Goal: Task Accomplishment & Management: Complete application form

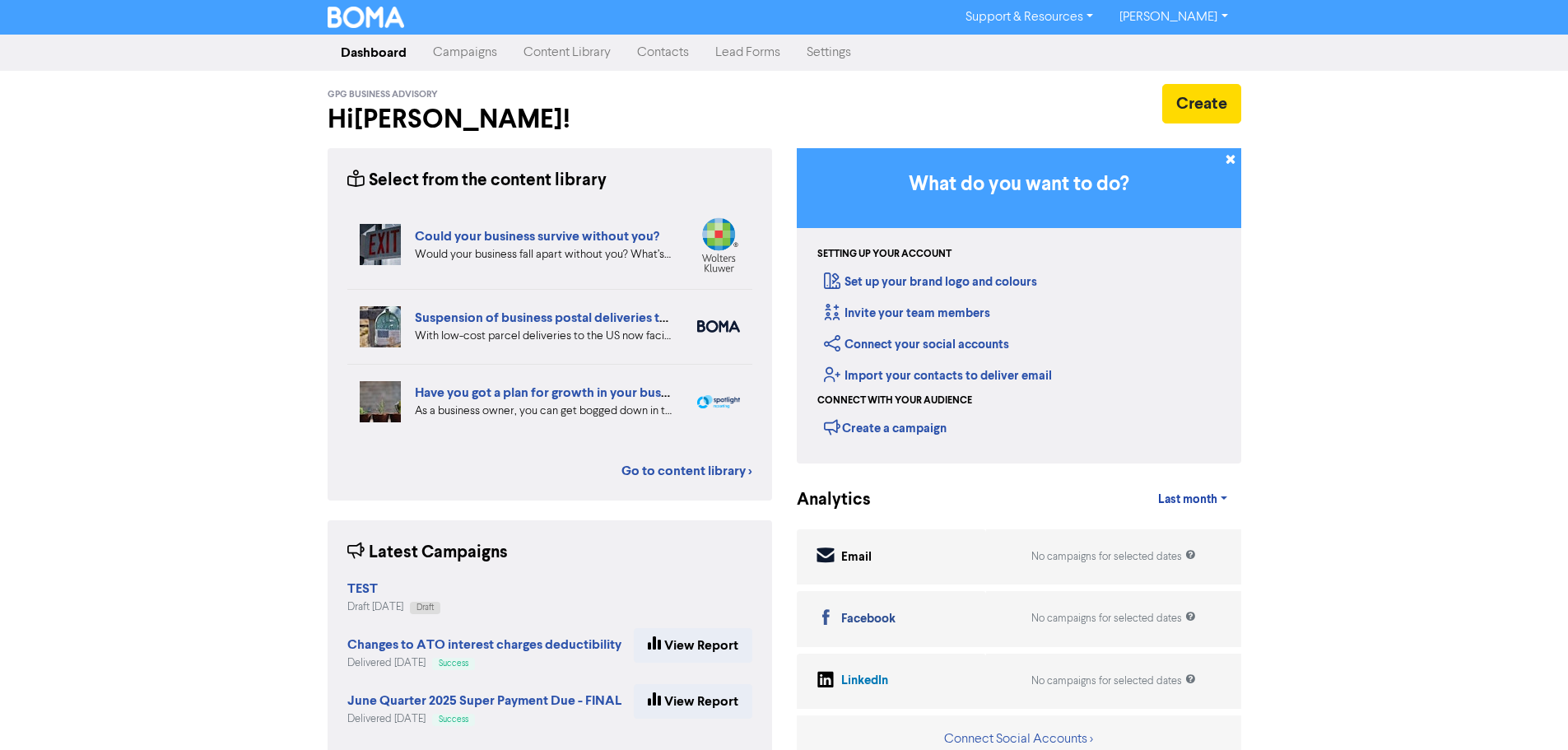
click at [641, 50] on link "Contacts" at bounding box center [663, 52] width 79 height 33
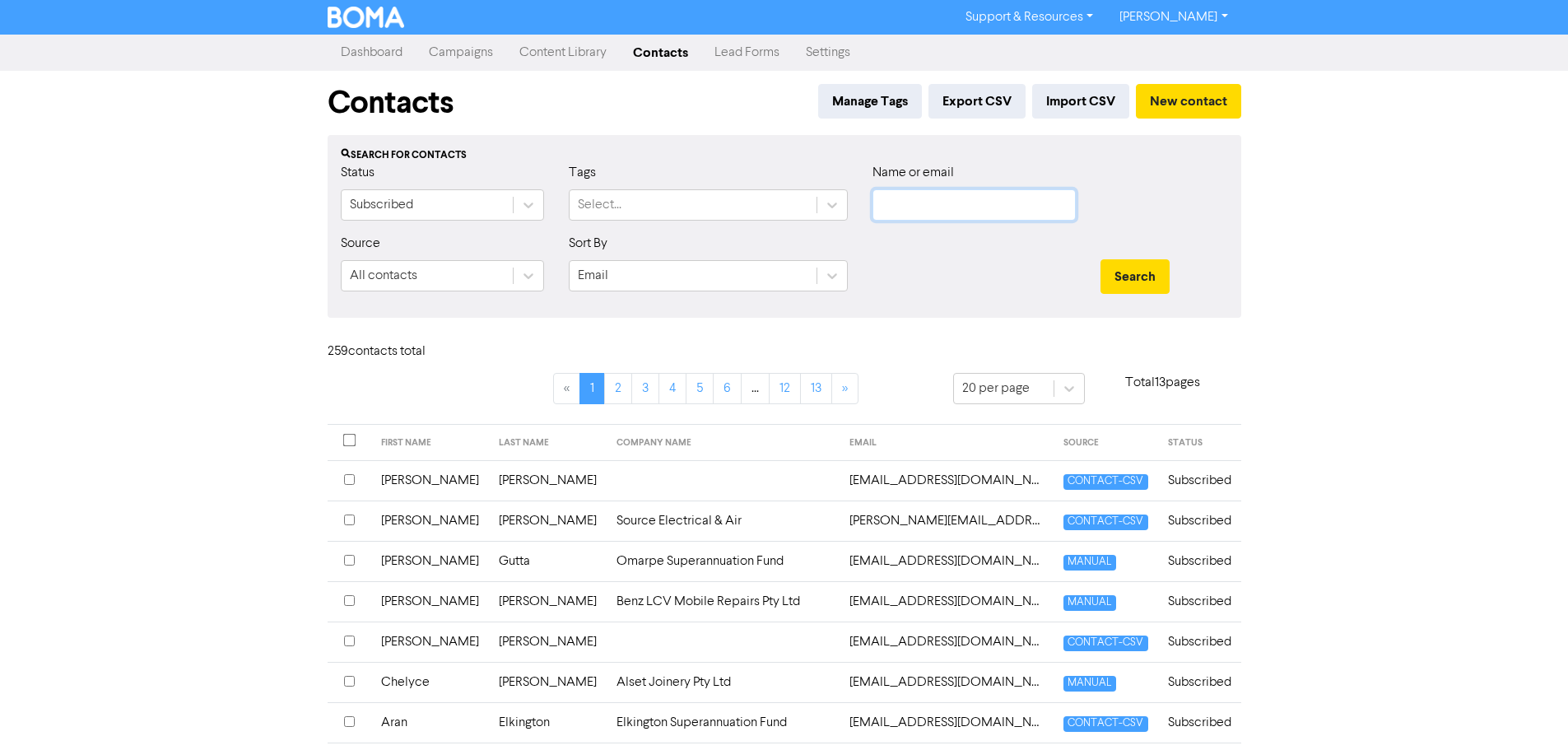
click at [931, 196] on input "text" at bounding box center [974, 204] width 204 height 31
type input "gako"
click at [1101, 260] on button "Search" at bounding box center [1135, 277] width 70 height 35
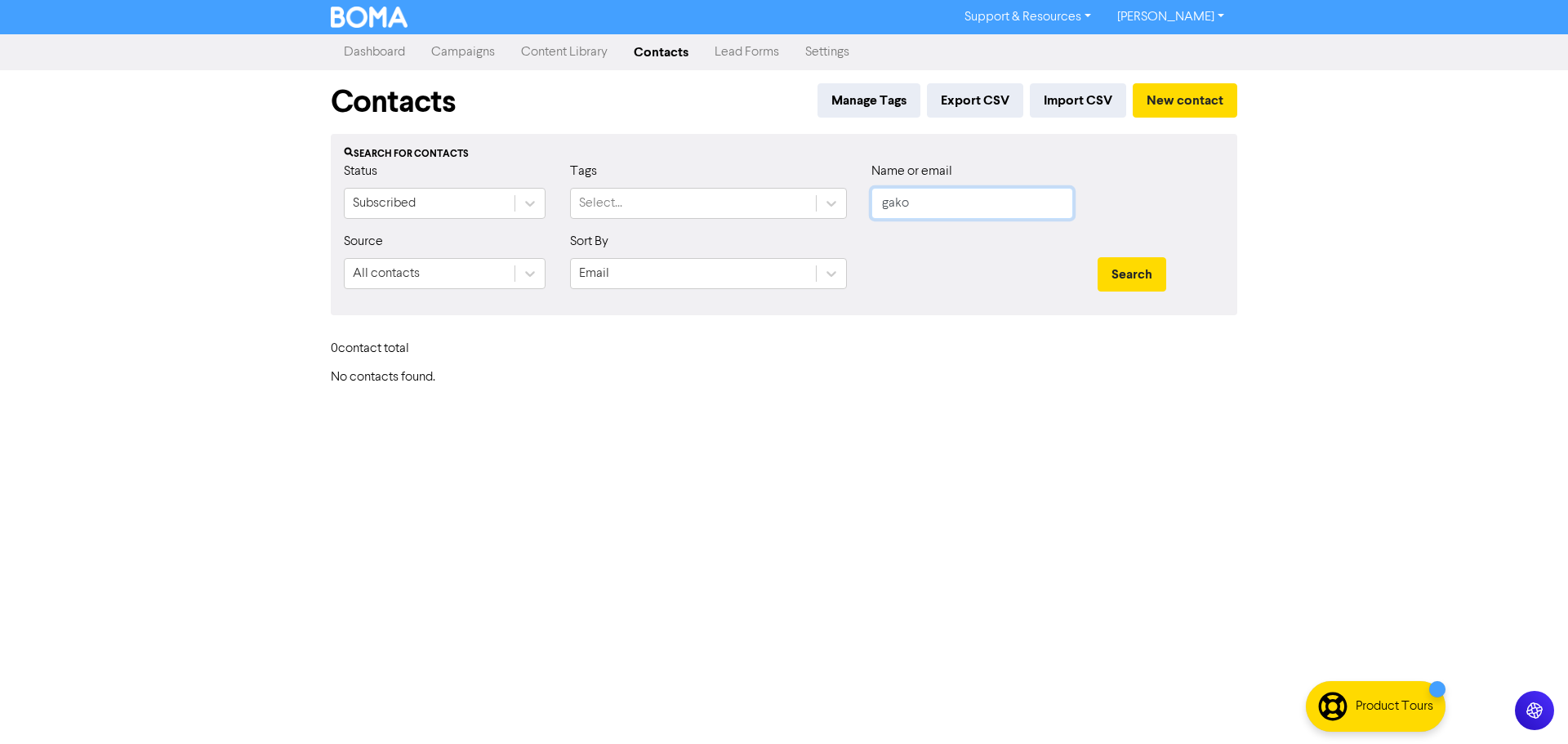
drag, startPoint x: 852, startPoint y: 218, endPoint x: 783, endPoint y: 226, distance: 69.5
click at [787, 225] on div "Status Subscribed Tags Select... Name or email gako" at bounding box center [783, 196] width 904 height 70
click at [1160, 100] on button "New contact" at bounding box center [1184, 100] width 105 height 35
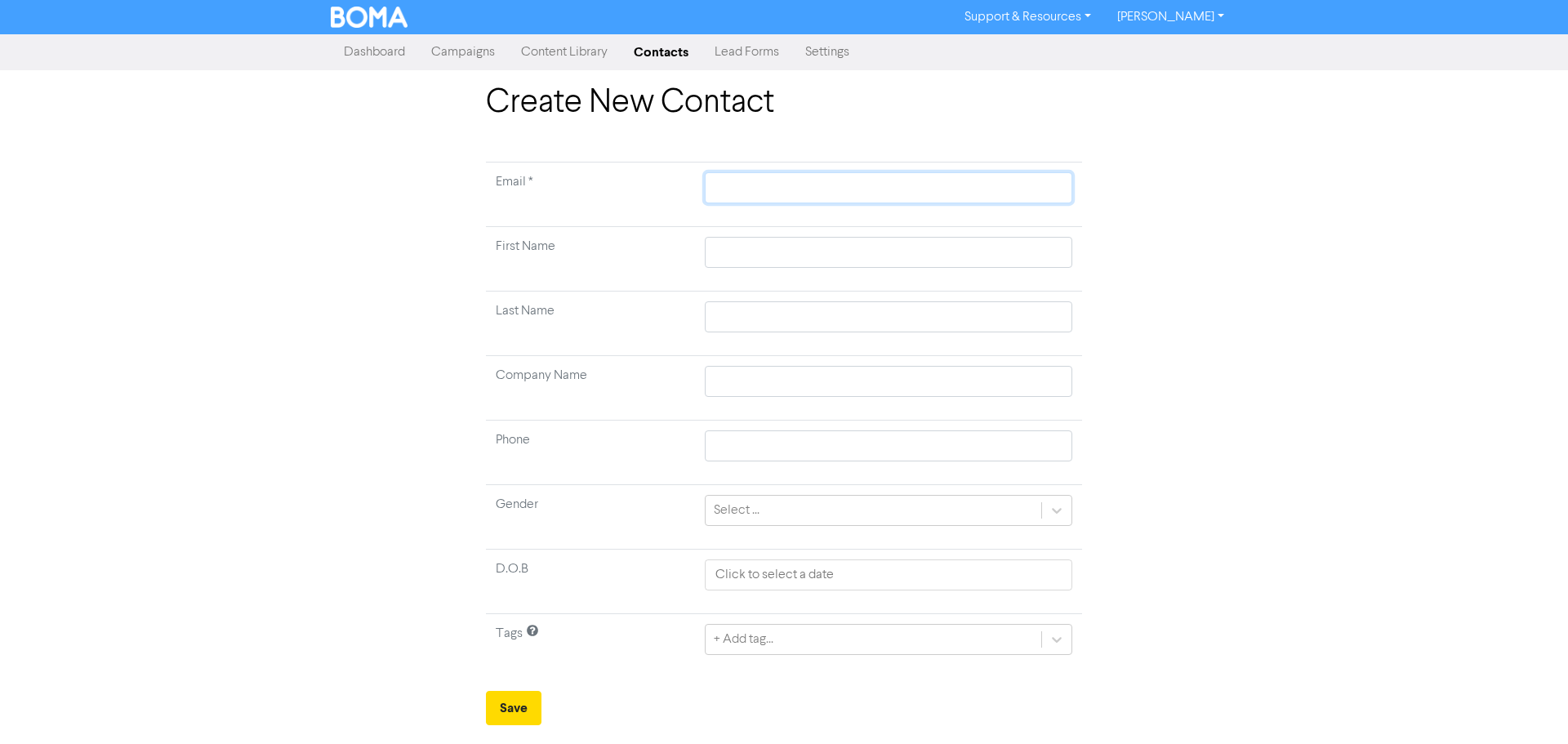
click at [739, 197] on input "text" at bounding box center [889, 187] width 368 height 31
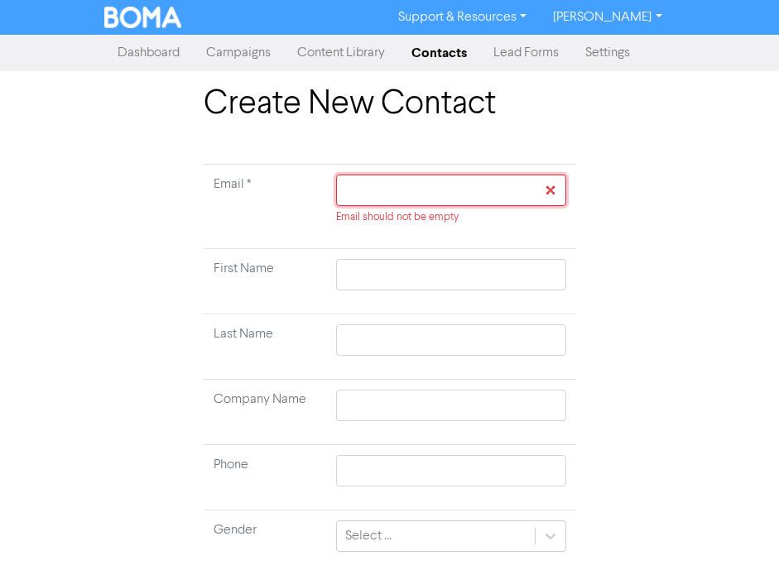
click at [394, 195] on input "text" at bounding box center [450, 190] width 229 height 31
paste input "[EMAIL_ADDRESS][DOMAIN_NAME]"
type input "[EMAIL_ADDRESS][DOMAIN_NAME]"
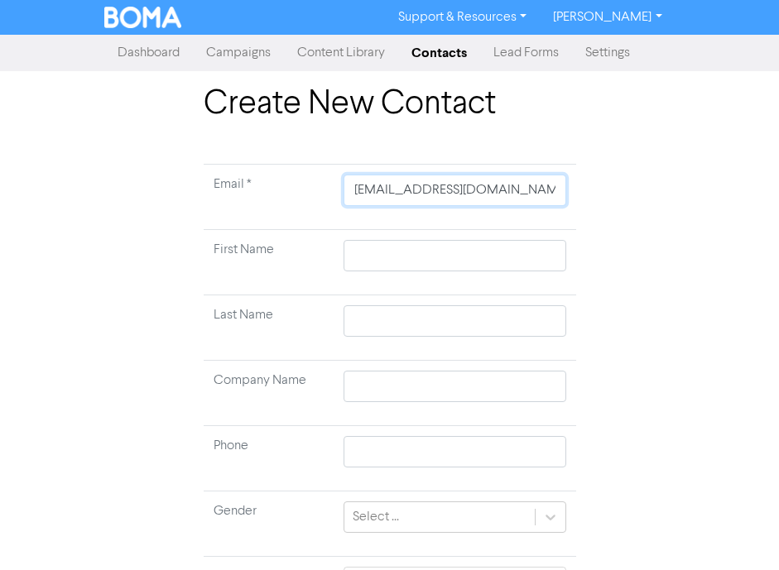
type input "[EMAIL_ADDRESS][DOMAIN_NAME]"
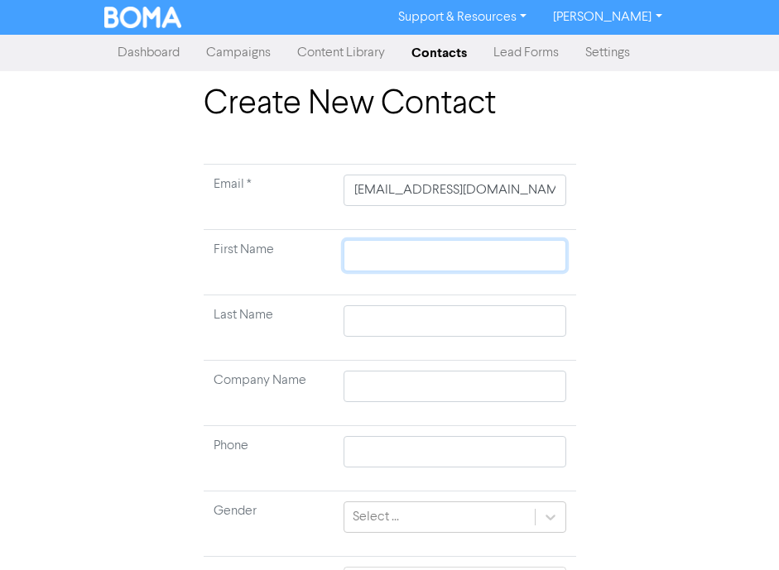
click at [373, 254] on input "text" at bounding box center [455, 255] width 222 height 31
type input "K"
type input "Ka"
type input "Kar"
type input "Kare"
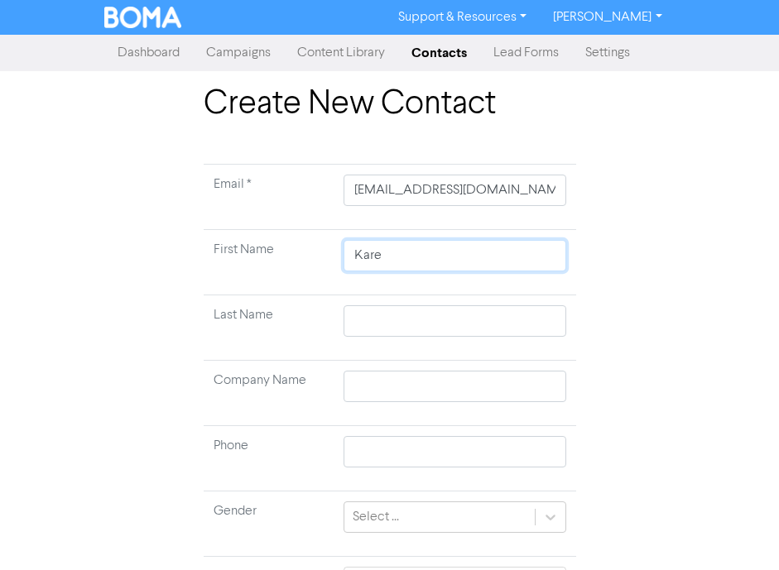
type input "[PERSON_NAME]"
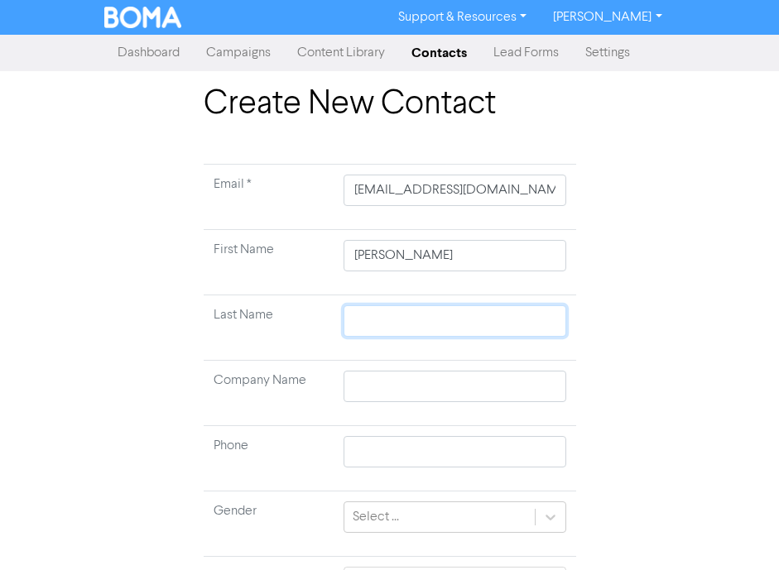
type input "G"
type input "Ga"
type input "Gak"
type input "Gako"
type input "[PERSON_NAME]"
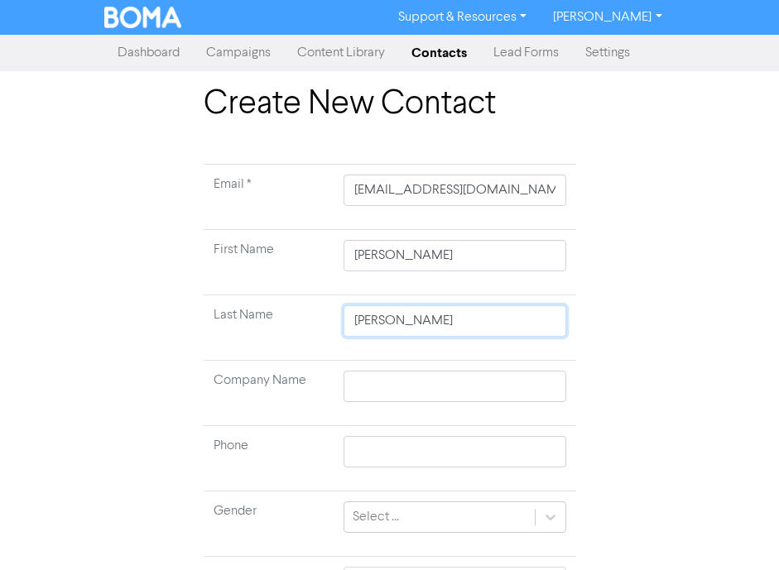
type input "Gakows"
type input "Gakowsk"
type input "[PERSON_NAME]"
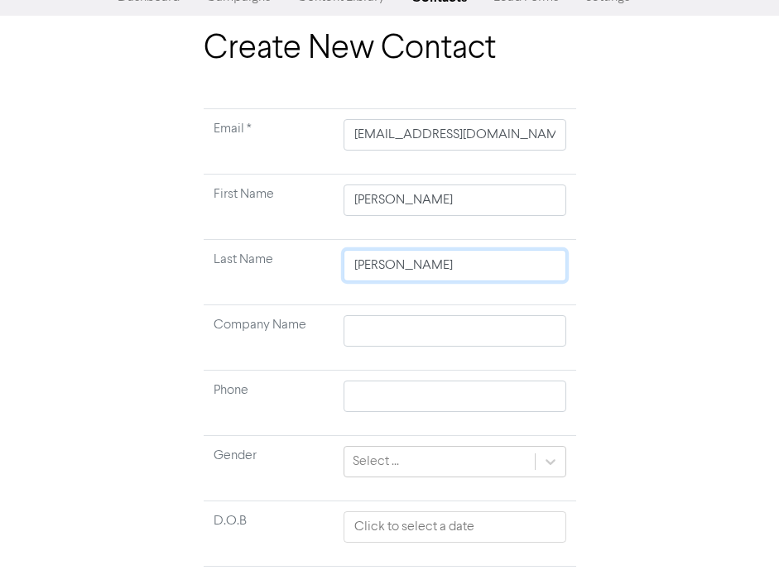
scroll to position [83, 0]
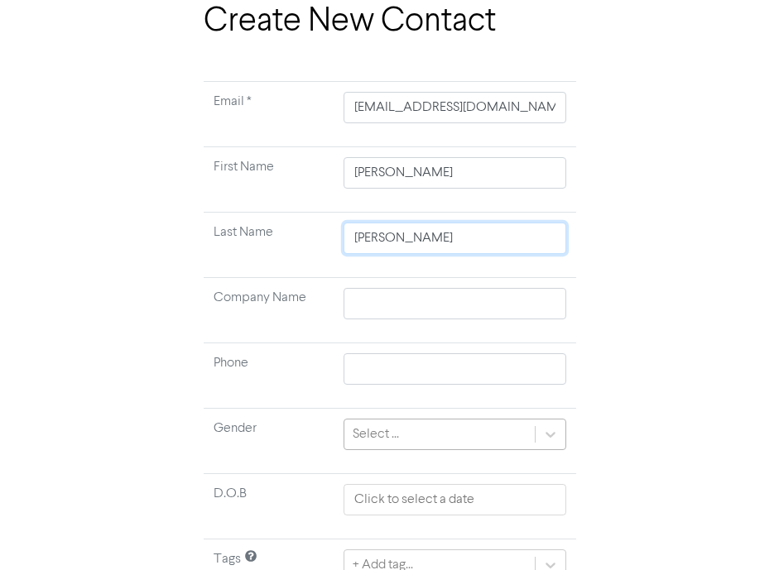
type input "[PERSON_NAME]"
click at [558, 444] on div at bounding box center [551, 435] width 30 height 30
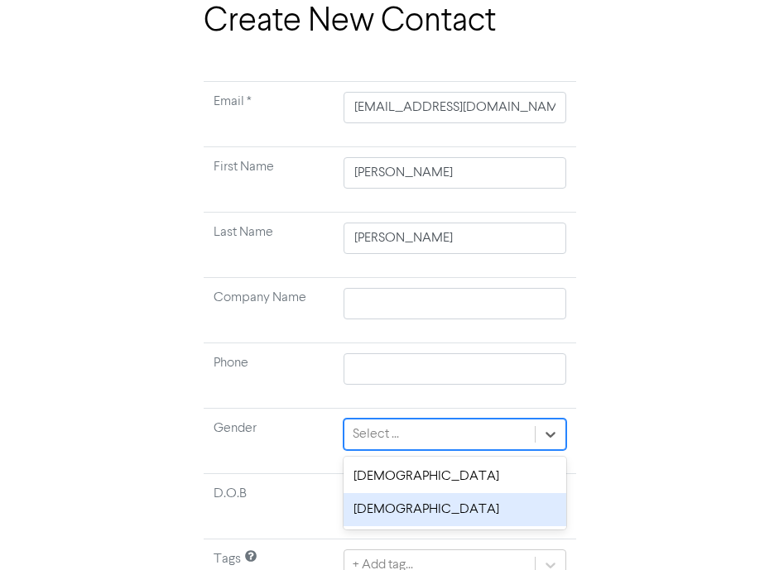
click at [445, 498] on div "[DEMOGRAPHIC_DATA]" at bounding box center [455, 509] width 222 height 33
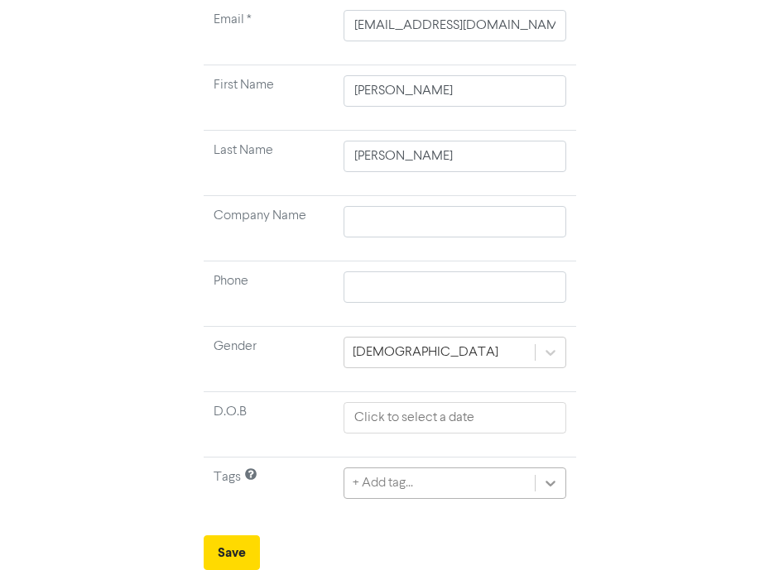
scroll to position [349, 0]
click at [551, 487] on div "+ Add tag..." at bounding box center [455, 483] width 222 height 31
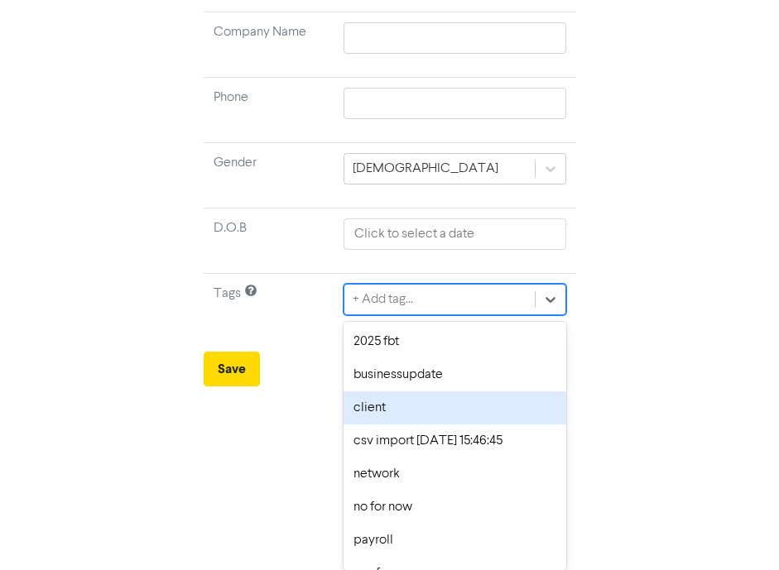
click at [435, 396] on div "client" at bounding box center [455, 408] width 222 height 33
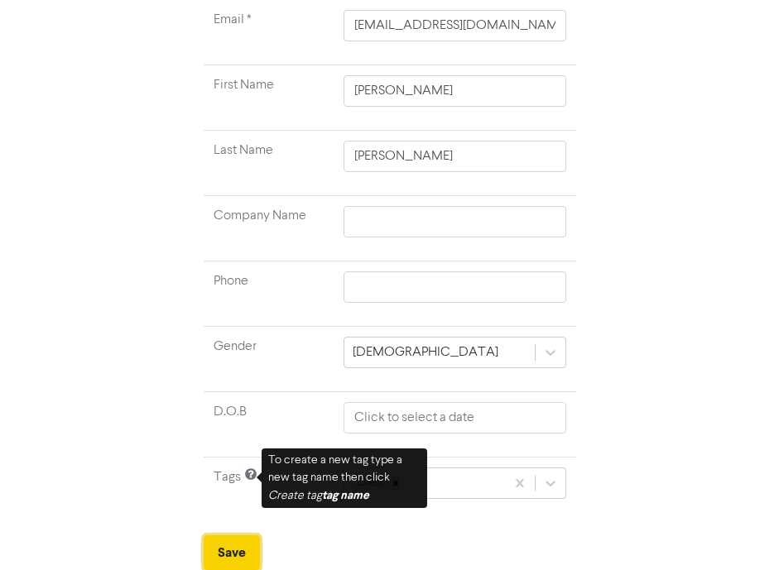
click at [233, 544] on button "Save" at bounding box center [232, 553] width 56 height 35
